Goal: Register for event/course

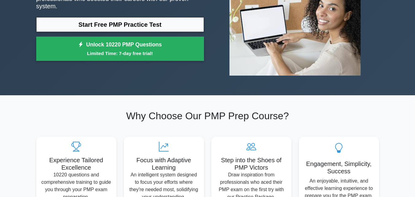
scroll to position [89, 0]
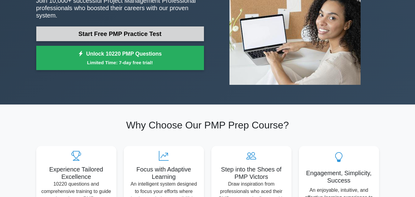
click at [104, 26] on link "Start Free PMP Practice Test" at bounding box center [120, 33] width 168 height 15
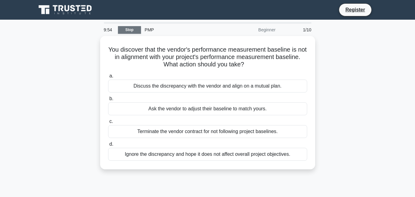
click at [127, 27] on link "Stop" at bounding box center [129, 30] width 23 height 8
